Goal: Obtain resource: Download file/media

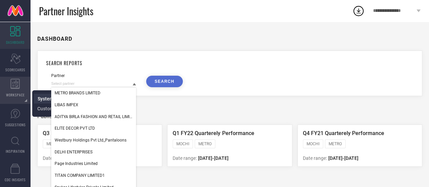
click at [38, 99] on span "System Workspace" at bounding box center [58, 98] width 41 height 5
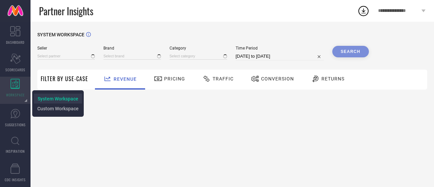
type input "All"
type input "1 STOP FASHION"
type input "All"
click at [51, 98] on span "System Workspace" at bounding box center [58, 98] width 41 height 5
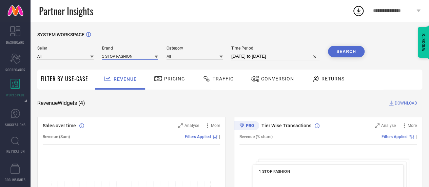
click at [113, 53] on input at bounding box center [130, 56] width 56 height 7
type input "[PERSON_NAME]"
click at [114, 68] on span "[PERSON_NAME]" at bounding box center [121, 65] width 31 height 5
click at [194, 57] on input at bounding box center [195, 56] width 56 height 7
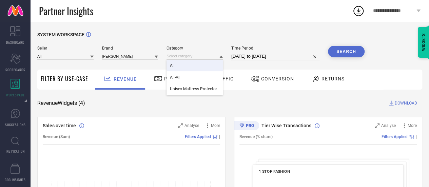
click at [189, 64] on div "All" at bounding box center [195, 66] width 56 height 12
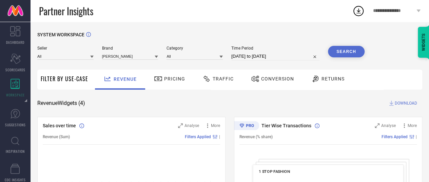
click at [253, 54] on input "[DATE] to [DATE]" at bounding box center [275, 56] width 88 height 8
select select "6"
select select "2025"
select select "7"
select select "2025"
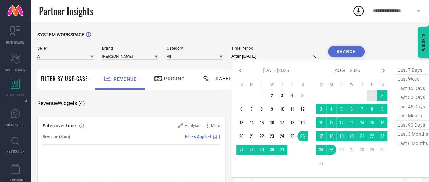
click at [372, 94] on td "1" at bounding box center [372, 95] width 10 height 10
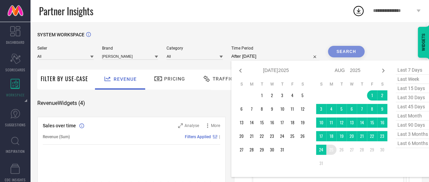
type input "[DATE] to [DATE]"
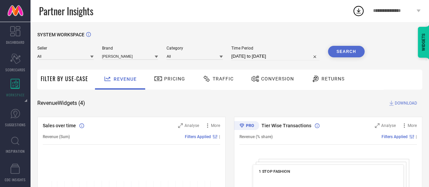
click at [341, 52] on button "Search" at bounding box center [346, 52] width 37 height 12
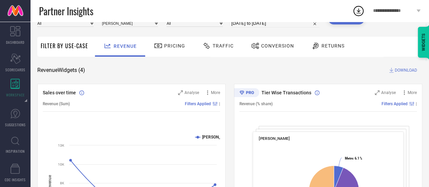
scroll to position [32, 0]
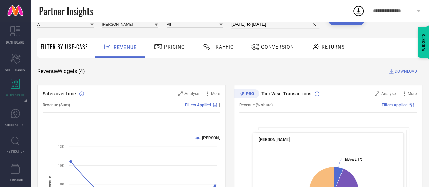
click at [169, 43] on div "Pricing" at bounding box center [169, 47] width 35 height 12
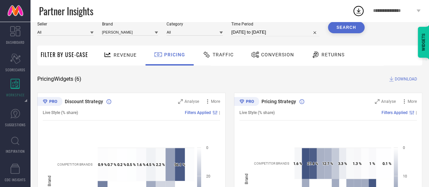
scroll to position [0, 0]
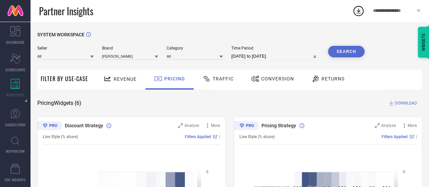
click at [405, 102] on span "DOWNLOAD" at bounding box center [406, 103] width 22 height 7
click at [358, 11] on icon at bounding box center [359, 10] width 4 height 5
click at [113, 82] on div "Revenue" at bounding box center [120, 79] width 37 height 12
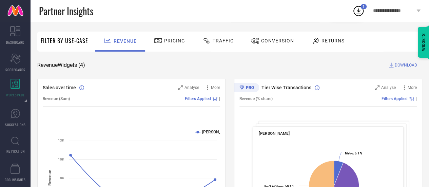
scroll to position [37, 0]
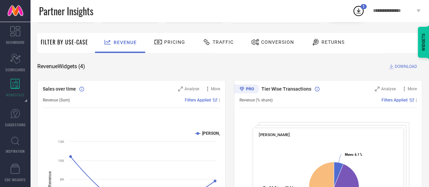
click at [170, 38] on div "Pricing" at bounding box center [169, 42] width 35 height 12
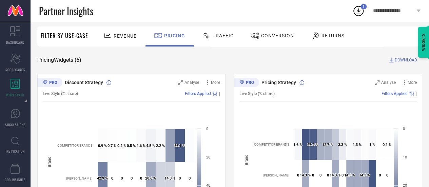
scroll to position [41, 0]
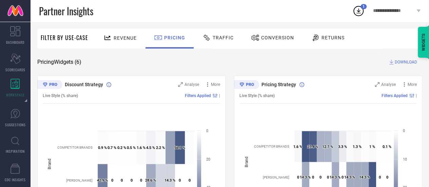
click at [118, 37] on span "Revenue" at bounding box center [125, 37] width 23 height 5
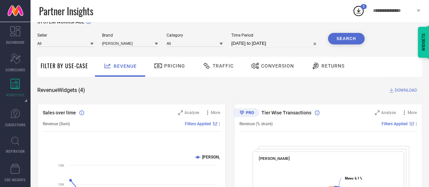
scroll to position [6, 0]
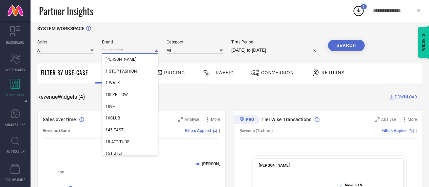
click at [132, 48] on input at bounding box center [130, 49] width 56 height 7
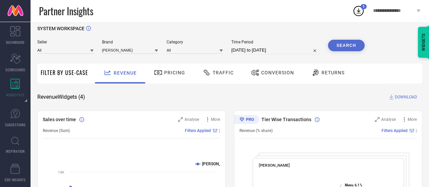
click at [278, 72] on span "Conversion" at bounding box center [277, 72] width 33 height 5
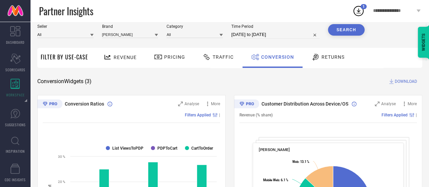
scroll to position [22, 0]
click at [402, 79] on span "DOWNLOAD" at bounding box center [406, 81] width 22 height 7
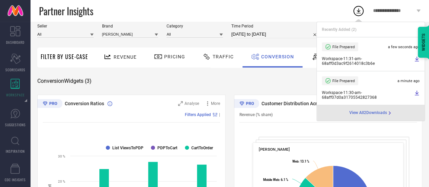
click at [209, 78] on div "Conversion Widgets ( 3 ) DOWNLOAD" at bounding box center [229, 81] width 385 height 7
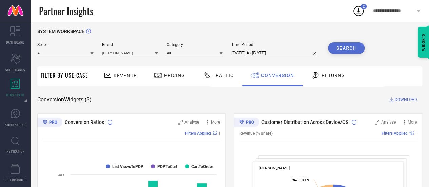
scroll to position [2, 0]
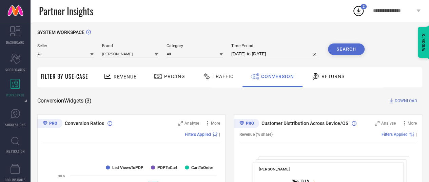
select select "7"
select select "2025"
select select "8"
select select "2025"
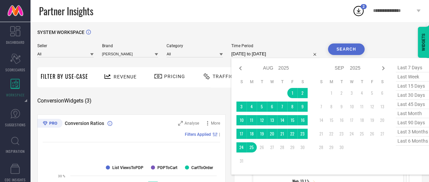
click at [285, 55] on input "[DATE] to [DATE]" at bounding box center [275, 54] width 88 height 8
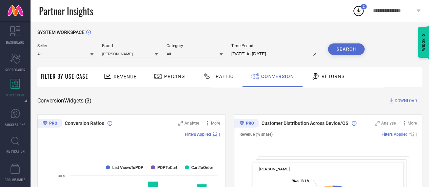
click at [209, 77] on icon at bounding box center [207, 76] width 8 height 8
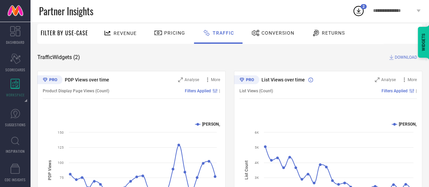
scroll to position [45, 0]
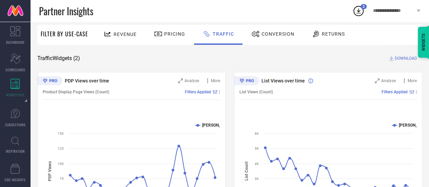
click at [408, 60] on span "DOWNLOAD" at bounding box center [406, 58] width 22 height 7
click at [271, 39] on div "Conversion" at bounding box center [273, 34] width 46 height 12
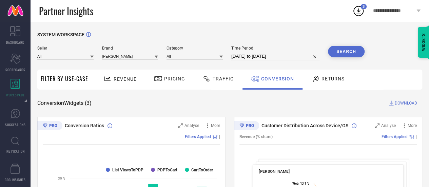
click at [332, 77] on span "Returns" at bounding box center [333, 78] width 23 height 5
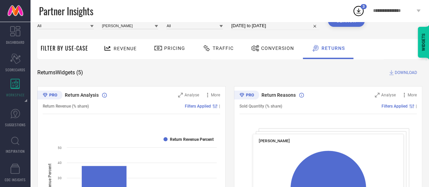
scroll to position [29, 0]
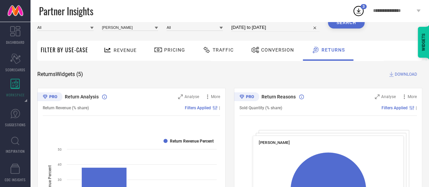
click at [397, 73] on span "DOWNLOAD" at bounding box center [406, 74] width 22 height 7
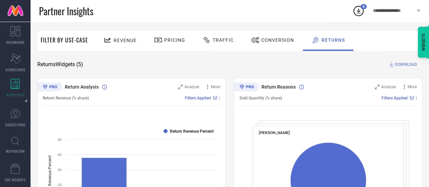
scroll to position [0, 0]
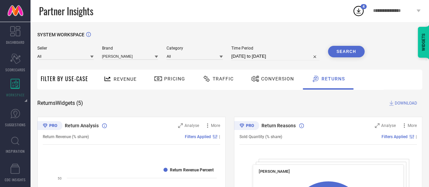
click at [230, 83] on div "Traffic" at bounding box center [218, 79] width 35 height 12
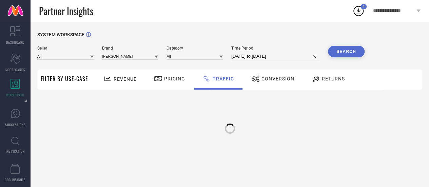
click at [279, 81] on span "Conversion" at bounding box center [278, 78] width 33 height 5
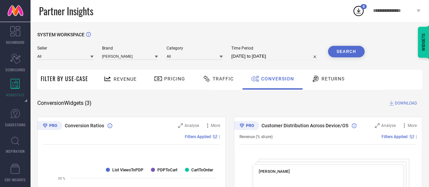
click at [217, 81] on span "Traffic" at bounding box center [223, 78] width 21 height 5
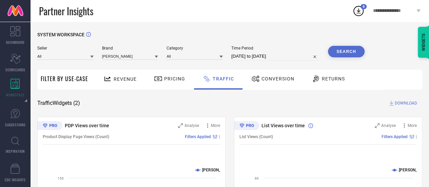
click at [172, 84] on div "Pricing" at bounding box center [169, 79] width 35 height 12
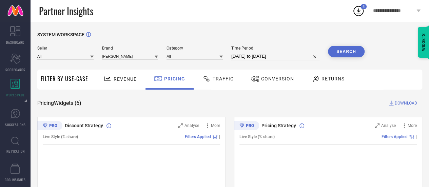
click at [128, 80] on span "Revenue" at bounding box center [125, 78] width 23 height 5
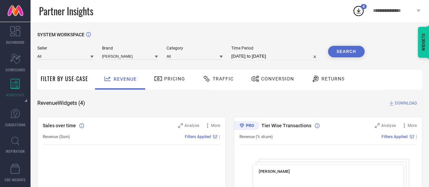
click at [170, 87] on div "Pricing" at bounding box center [170, 80] width 48 height 20
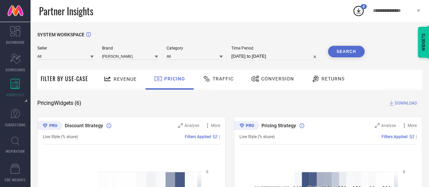
click at [223, 85] on div "Traffic" at bounding box center [218, 80] width 48 height 20
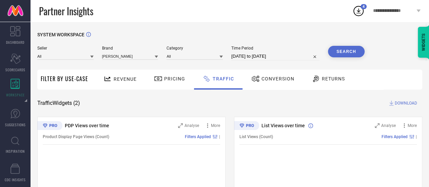
click at [276, 83] on div "Conversion" at bounding box center [273, 79] width 46 height 12
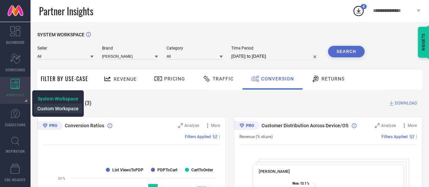
click at [43, 109] on span "Custom Workspace" at bounding box center [57, 108] width 41 height 5
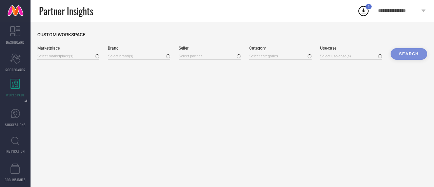
click at [0, 0] on span "System Workspace" at bounding box center [0, 0] width 0 height 0
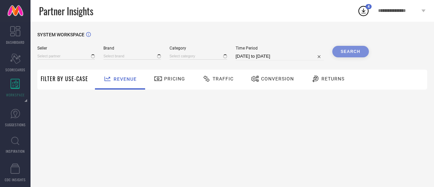
type input "All"
type input "1 STOP FASHION"
type input "All"
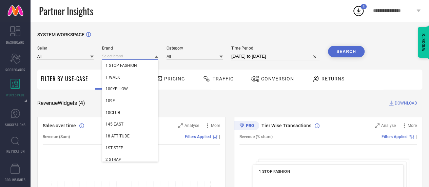
click at [107, 58] on input at bounding box center [130, 56] width 56 height 7
click at [189, 105] on div "Revenue Widgets ( 4 ) DOWNLOAD" at bounding box center [229, 103] width 385 height 7
click at [116, 59] on input at bounding box center [130, 56] width 56 height 7
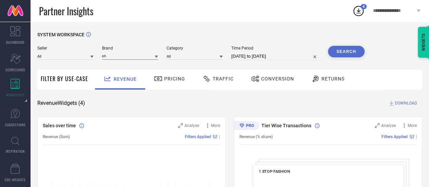
type input "eha"
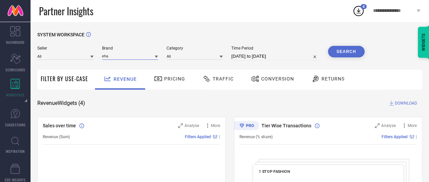
select select "6"
select select "2025"
select select "7"
select select "2025"
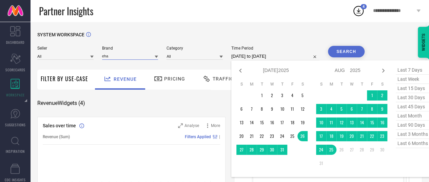
click at [295, 55] on input "[DATE] to [DATE]" at bounding box center [275, 56] width 88 height 8
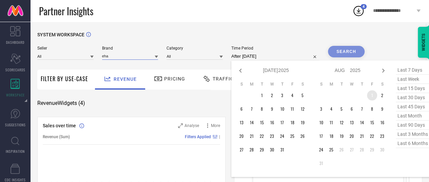
click at [373, 94] on td "1" at bounding box center [372, 95] width 10 height 10
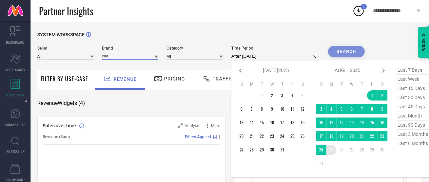
type input "[DATE] to [DATE]"
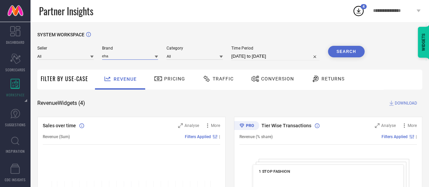
type input "eha"
click at [345, 50] on button "Search" at bounding box center [346, 52] width 37 height 12
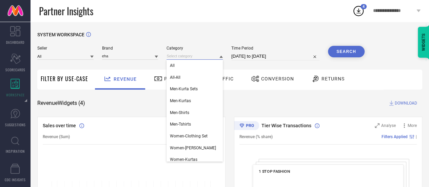
click at [171, 59] on input at bounding box center [195, 56] width 56 height 7
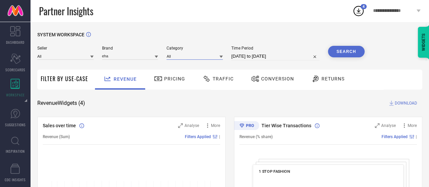
click at [171, 59] on input at bounding box center [195, 56] width 56 height 7
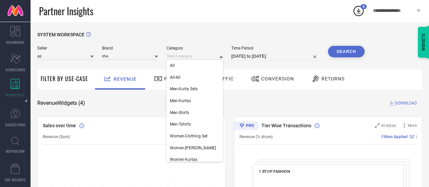
click at [347, 53] on button "Search" at bounding box center [346, 52] width 37 height 12
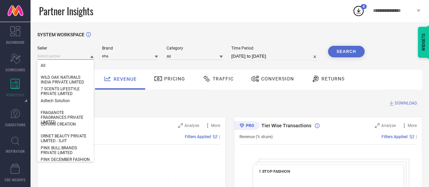
click at [82, 56] on input at bounding box center [65, 56] width 56 height 7
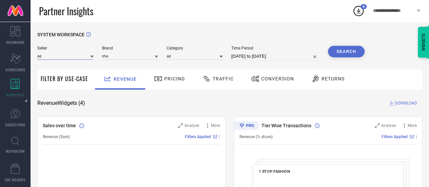
click at [82, 58] on input at bounding box center [65, 56] width 56 height 7
type input "spectru"
